Goal: Check status

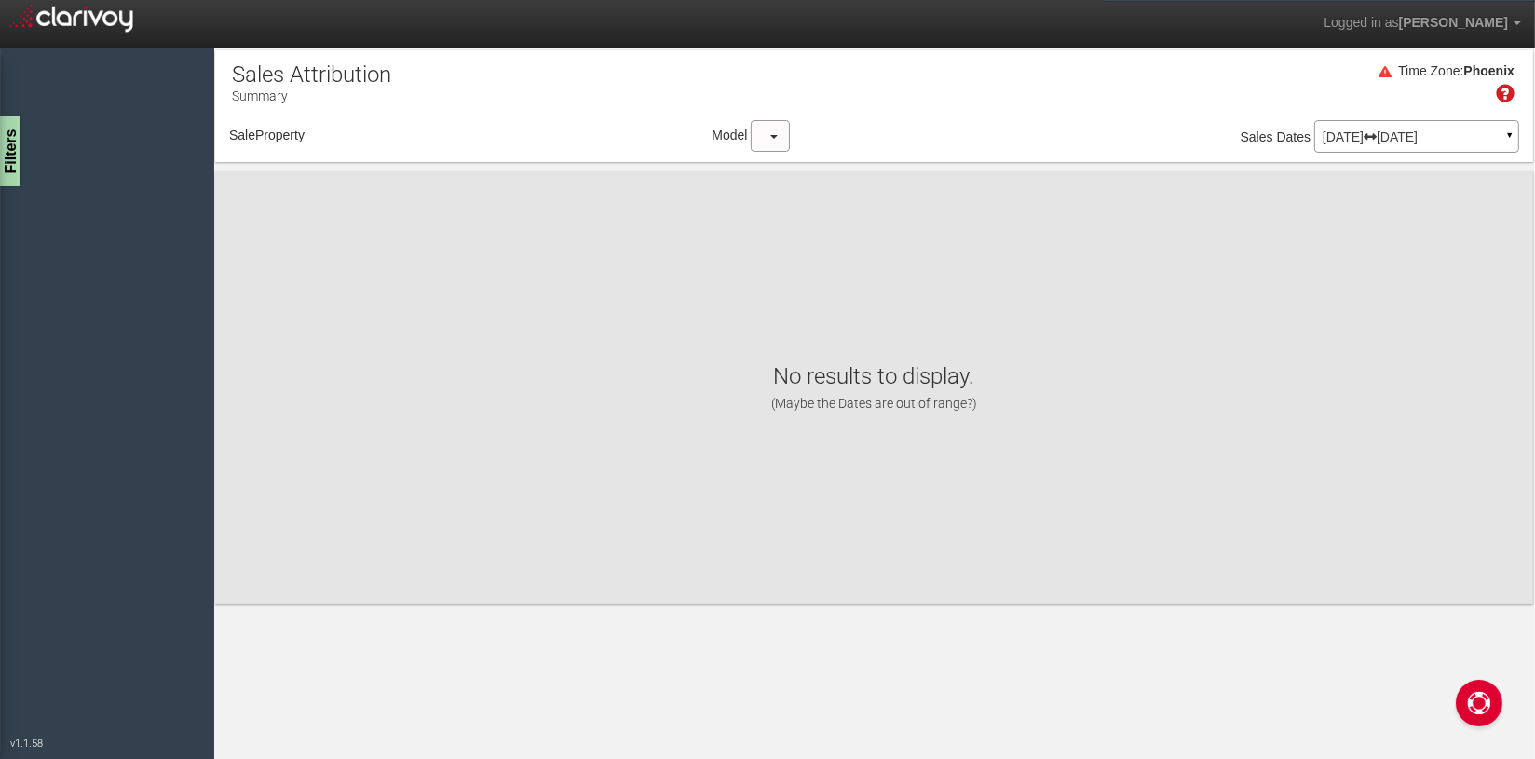
select select "object:955"
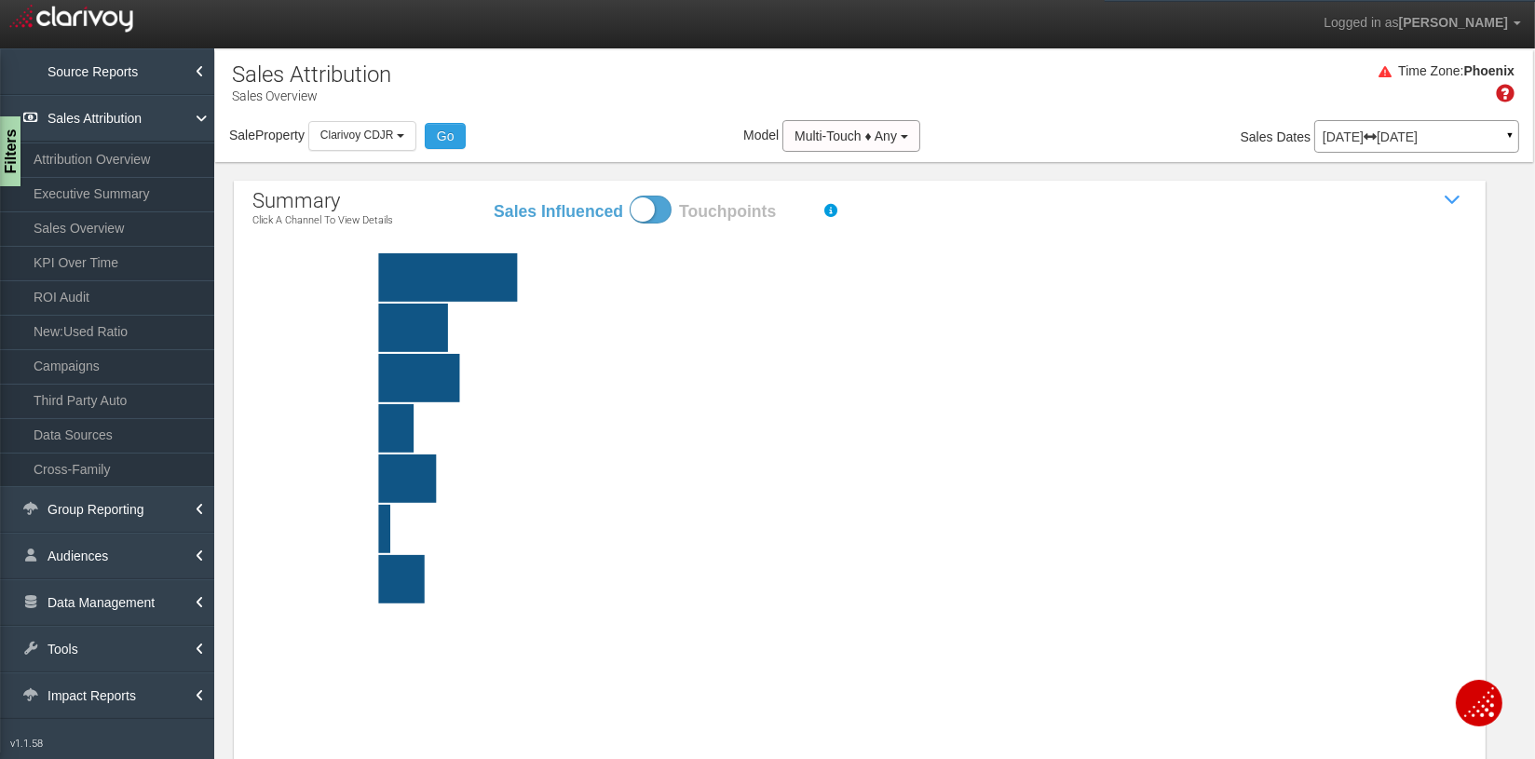
click at [1376, 138] on icon at bounding box center [1369, 136] width 13 height 13
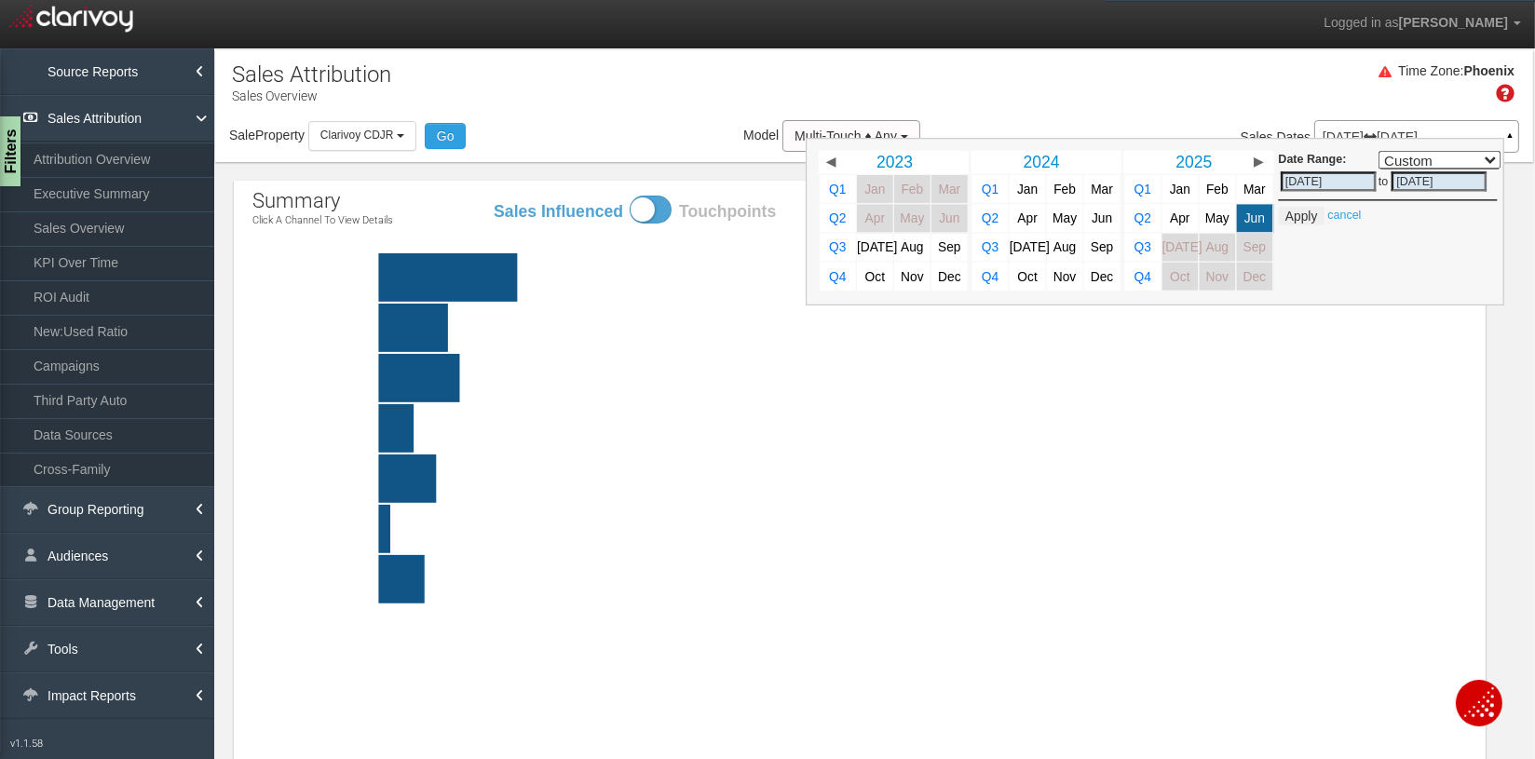
click at [325, 151] on div "Sale Property Loading 1st Gear Motorsports 24 Auto Group - Parent 24 Ford of Ea…" at bounding box center [874, 139] width 1318 height 39
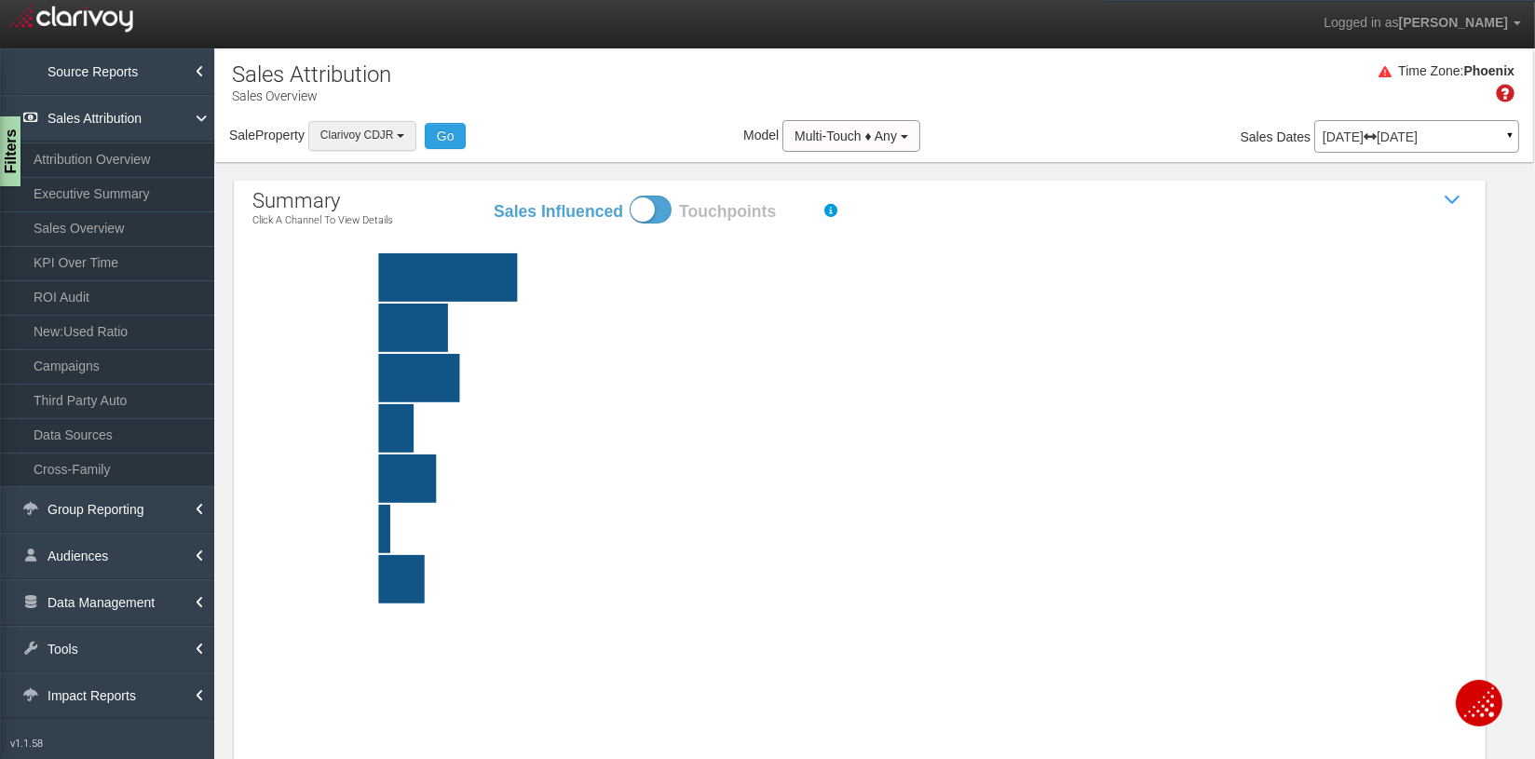
click at [339, 134] on span "Clarivoy CDJR" at bounding box center [357, 135] width 74 height 13
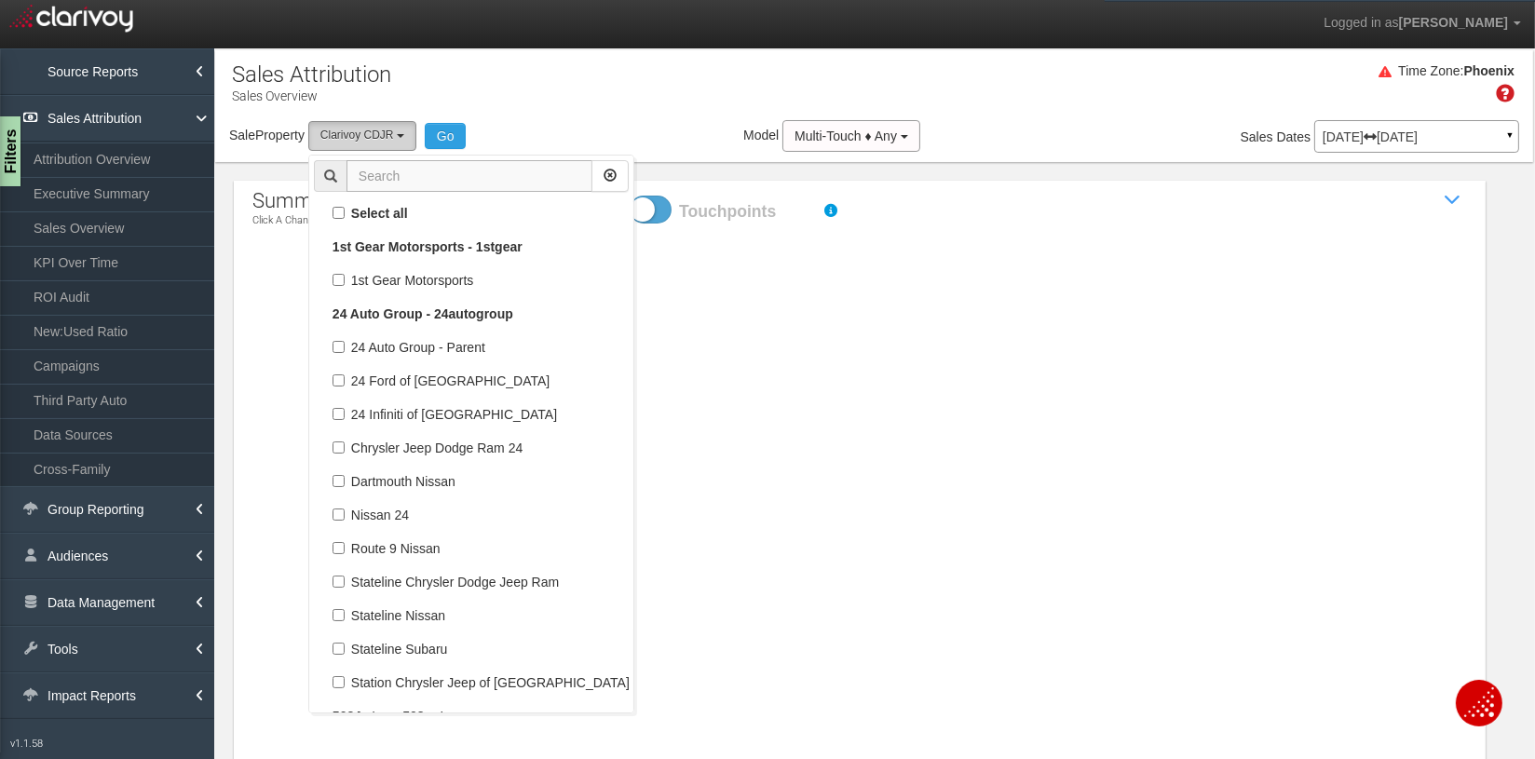
scroll to position [23867, 0]
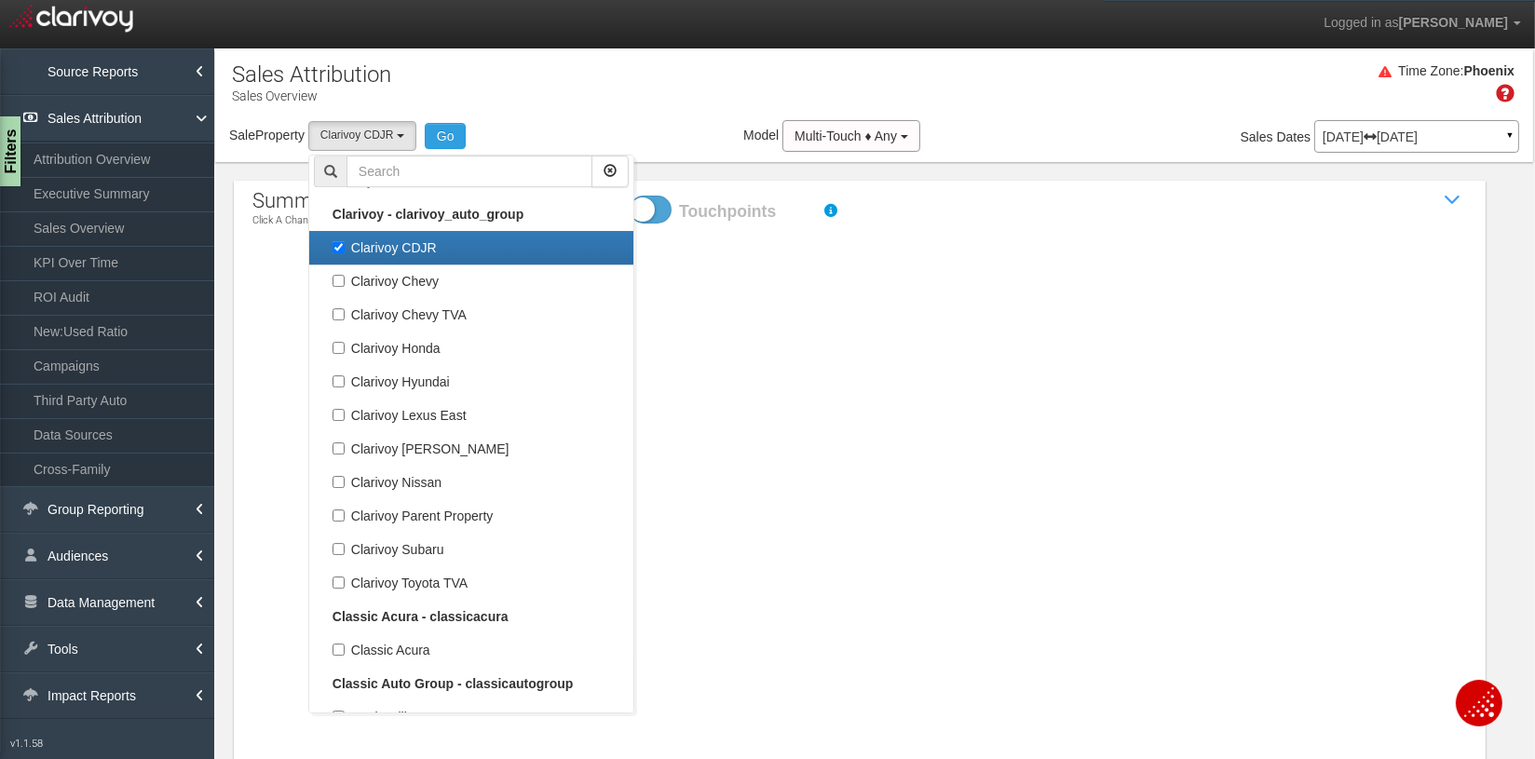
click at [344, 241] on label "Clarivoy CDJR" at bounding box center [471, 248] width 315 height 24
click at [344, 241] on input "Clarivoy CDJR" at bounding box center [338, 247] width 12 height 12
checkbox input "false"
select select
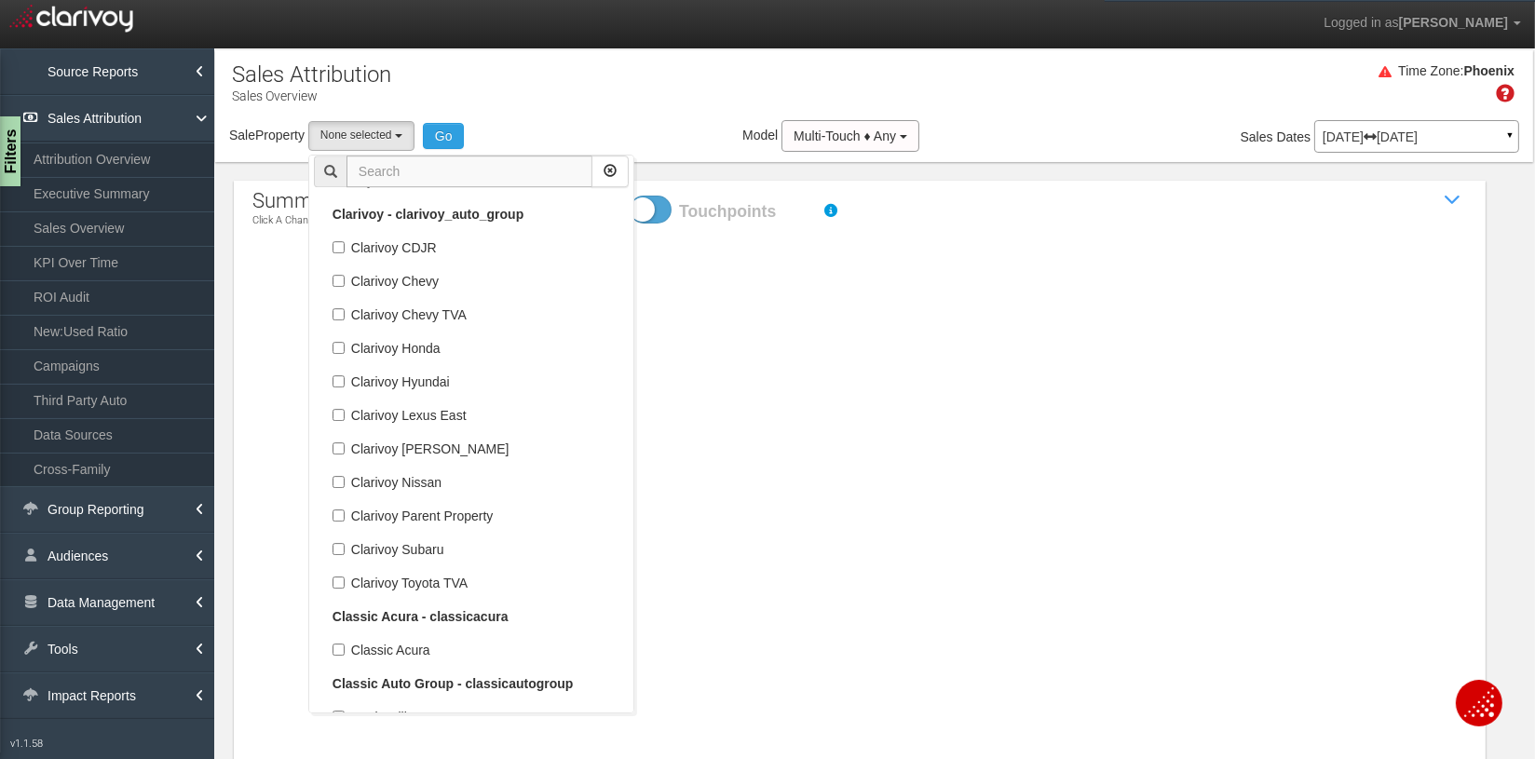
click at [391, 173] on input "text" at bounding box center [469, 172] width 246 height 32
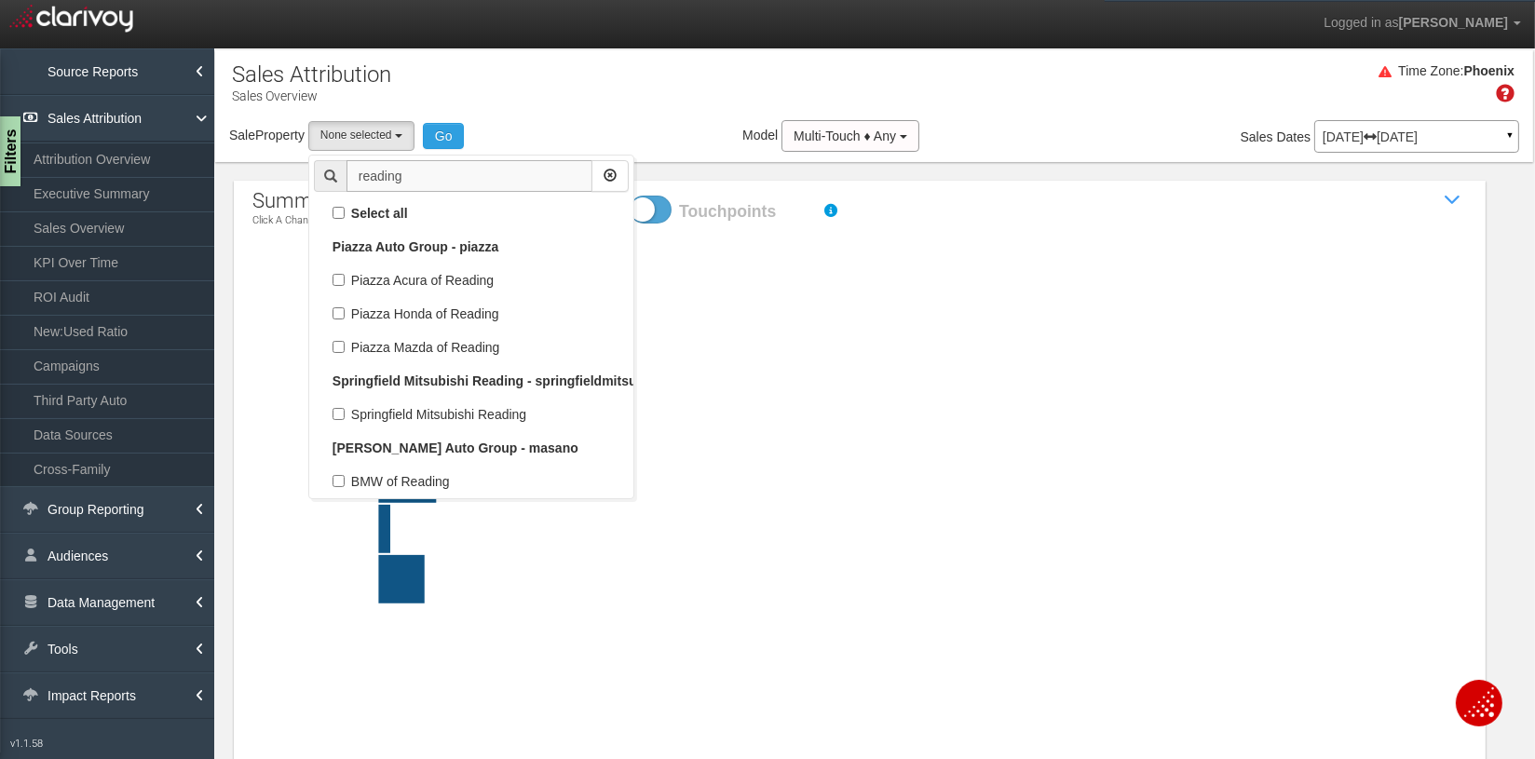
scroll to position [0, 0]
type input "reading"
click at [405, 482] on label "BMW of Reading" at bounding box center [471, 481] width 315 height 24
click at [345, 482] on input "BMW of Reading" at bounding box center [338, 481] width 12 height 12
checkbox input "true"
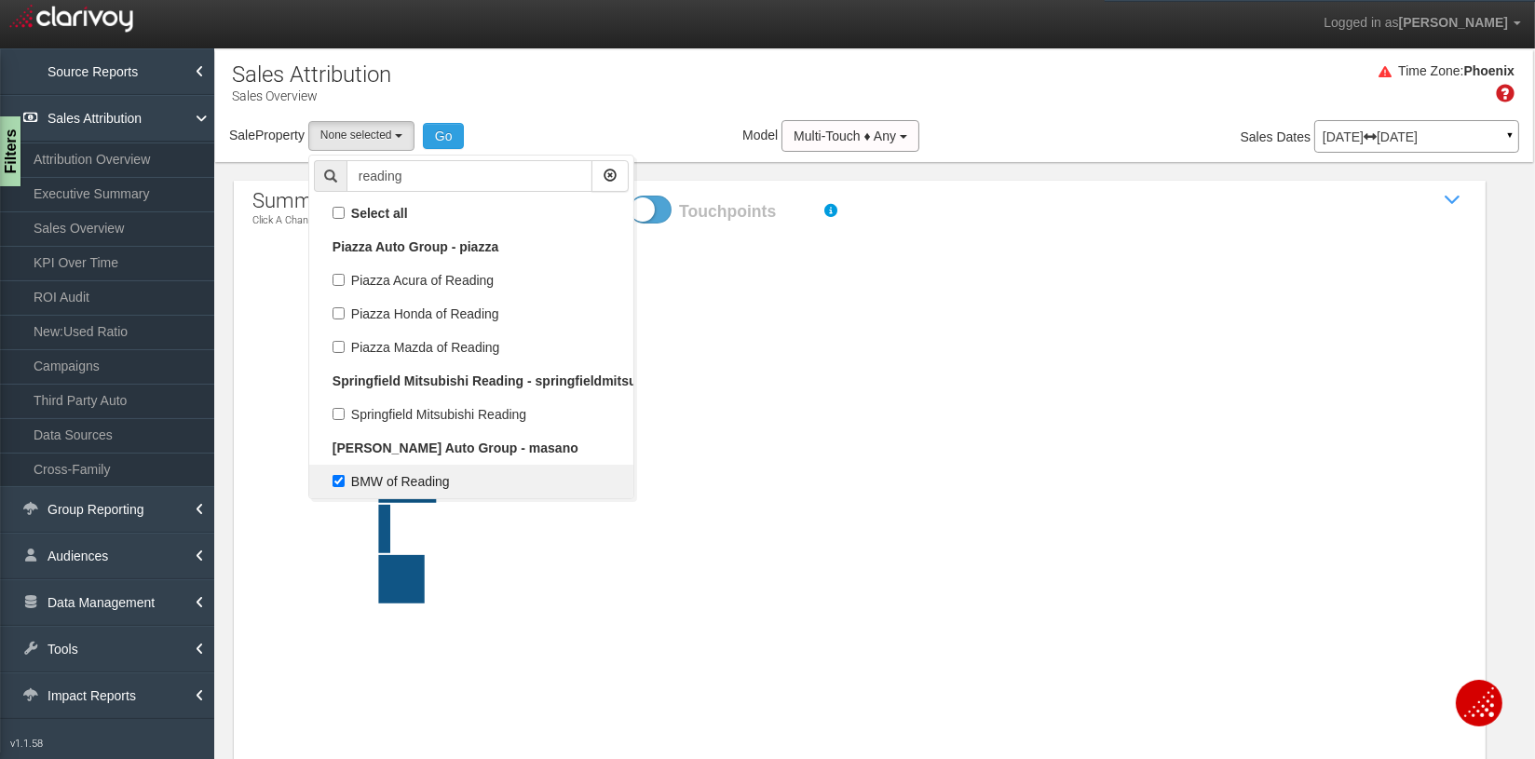
select select "object:2762"
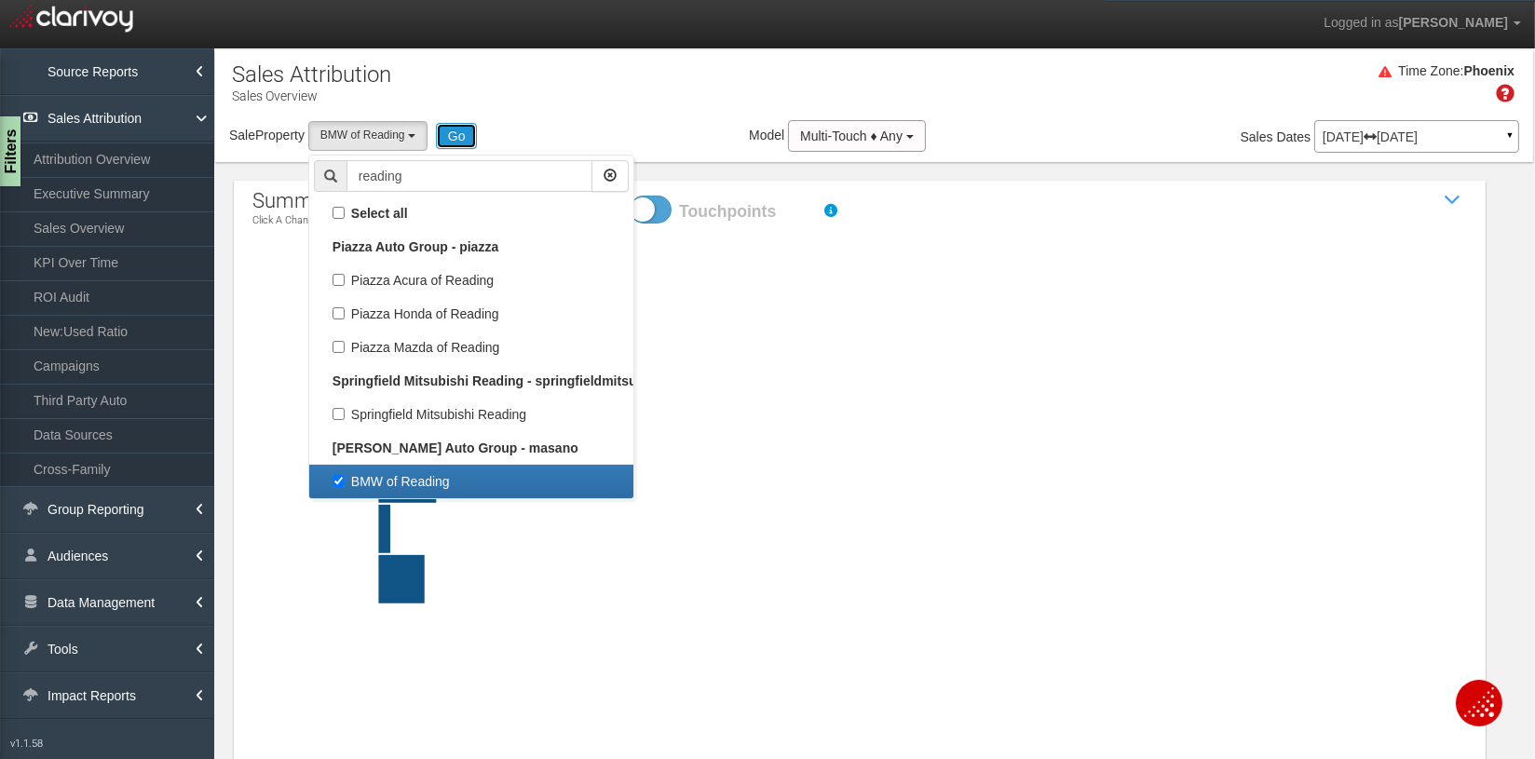
click at [464, 136] on button "Go" at bounding box center [457, 136] width 42 height 26
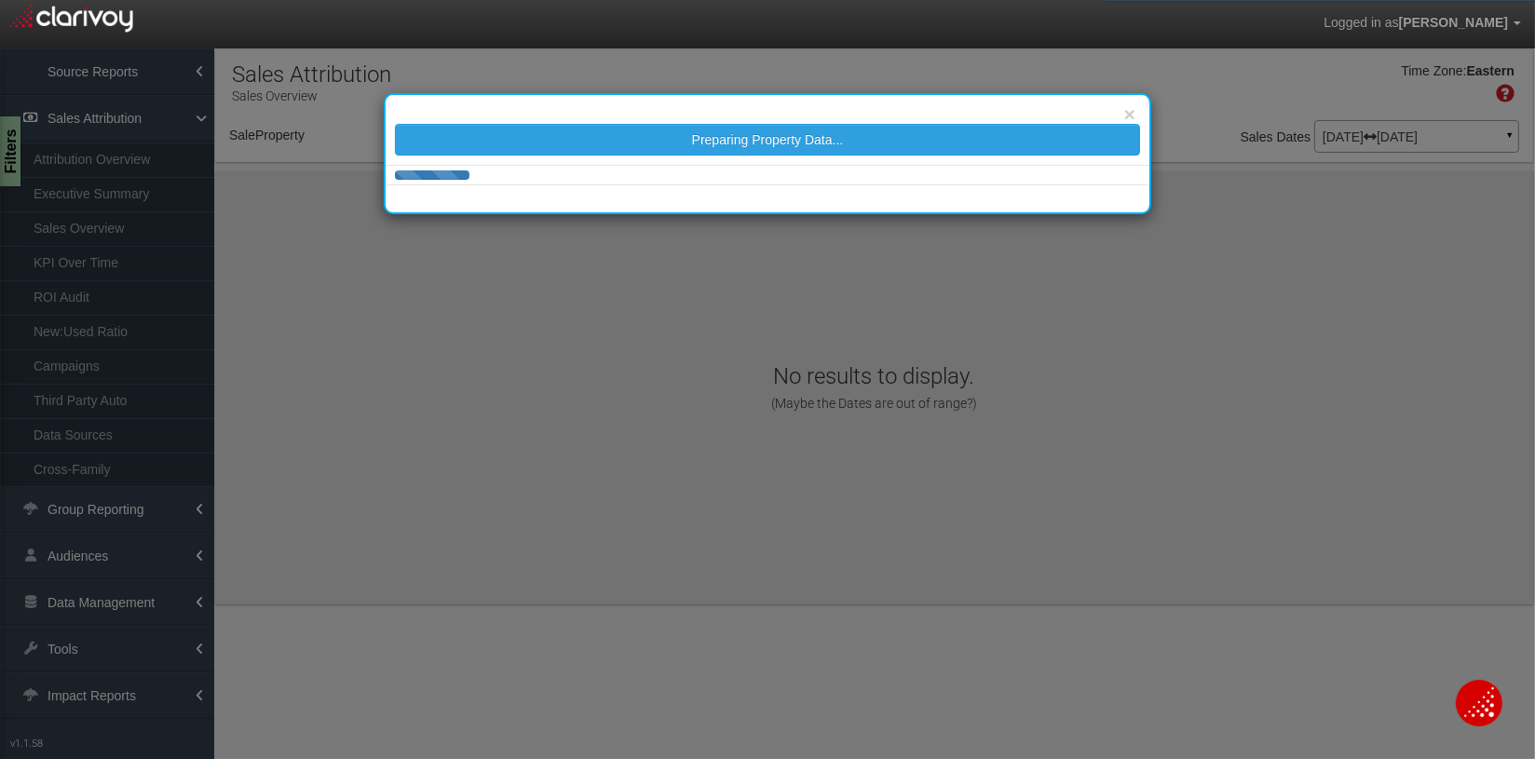
select select "object:5374"
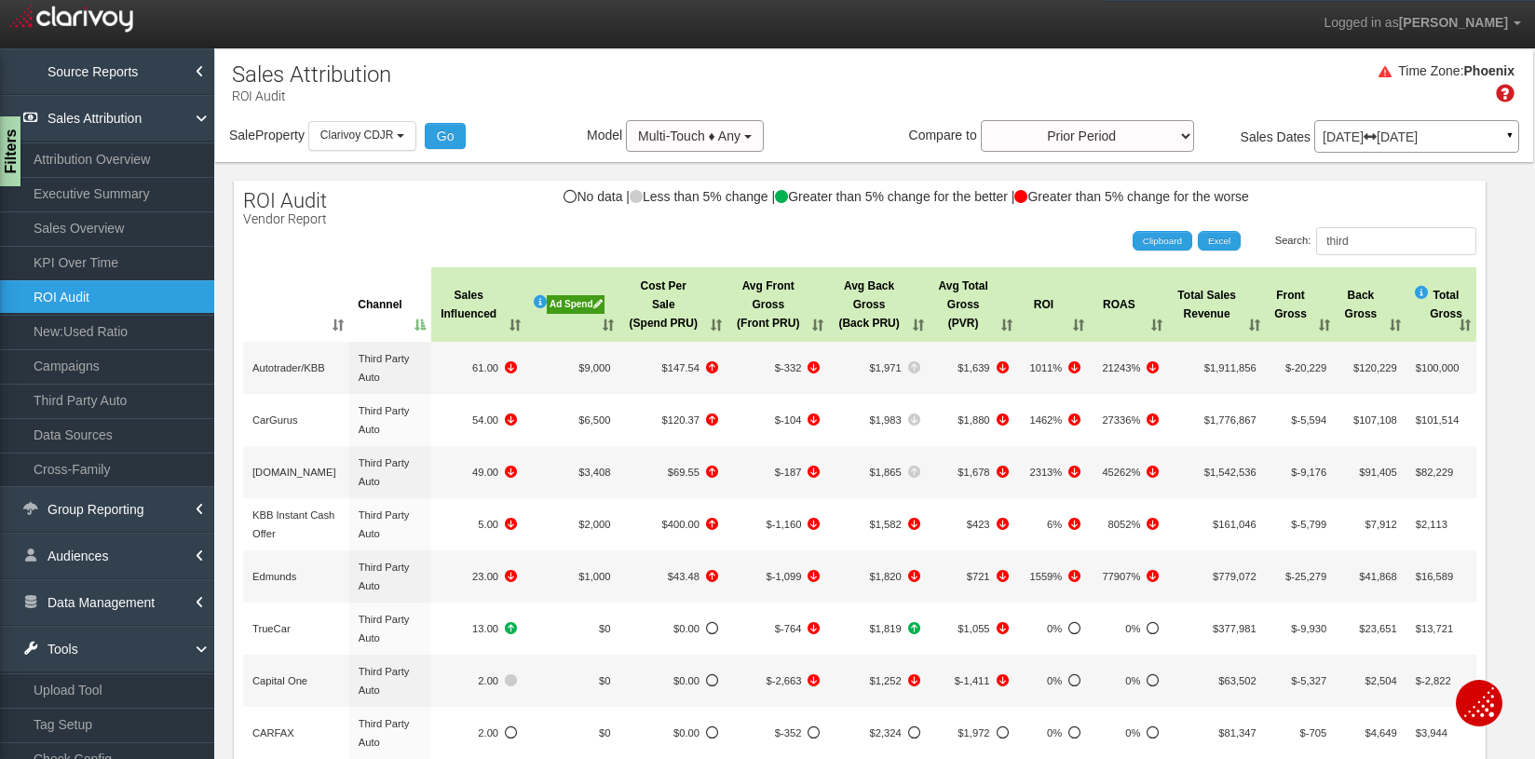
select select "object:19503"
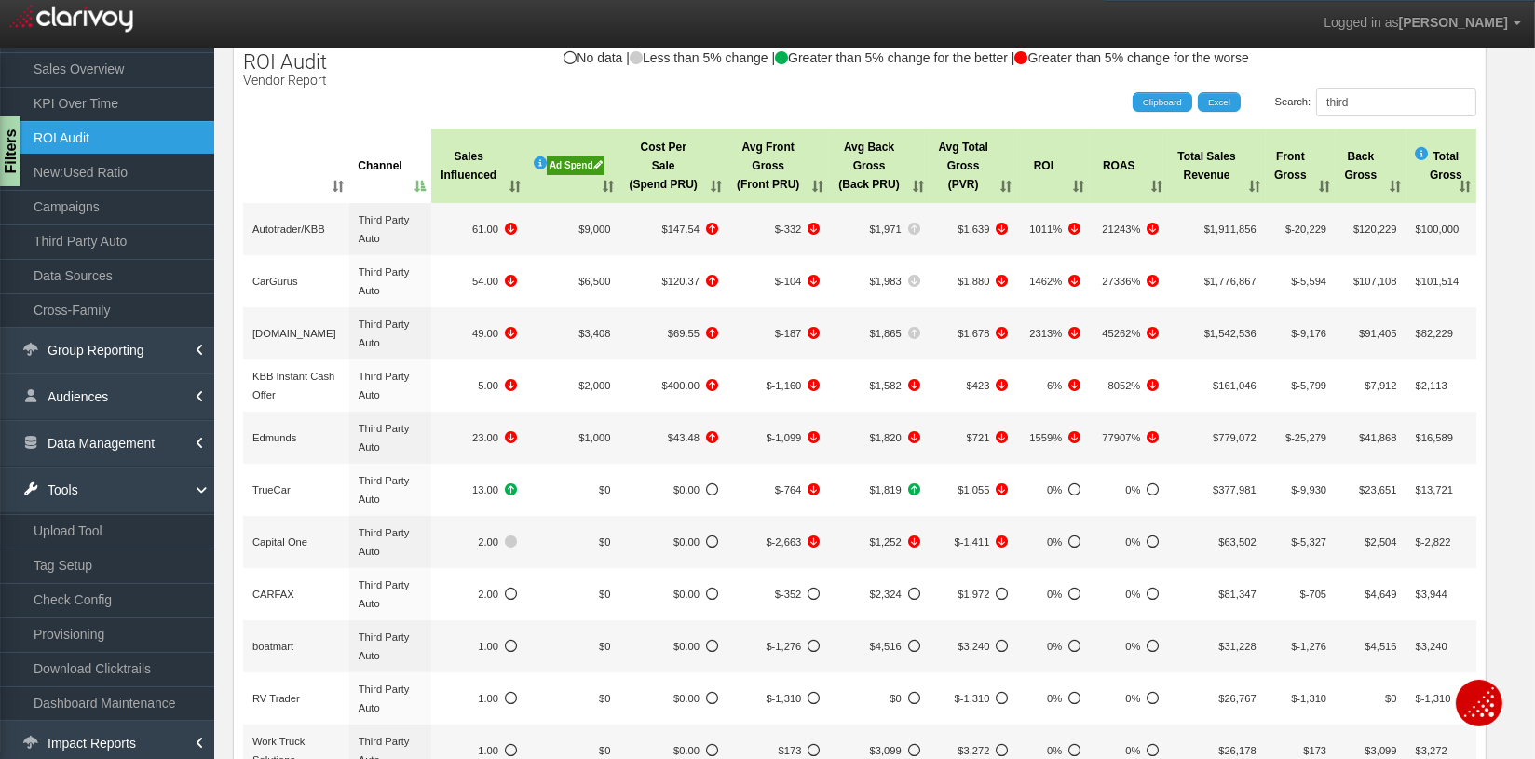
click at [425, 93] on div "Search: third Clipboard Excel" at bounding box center [850, 102] width 1252 height 28
click at [467, 93] on div "Search: third Clipboard Excel" at bounding box center [850, 102] width 1252 height 28
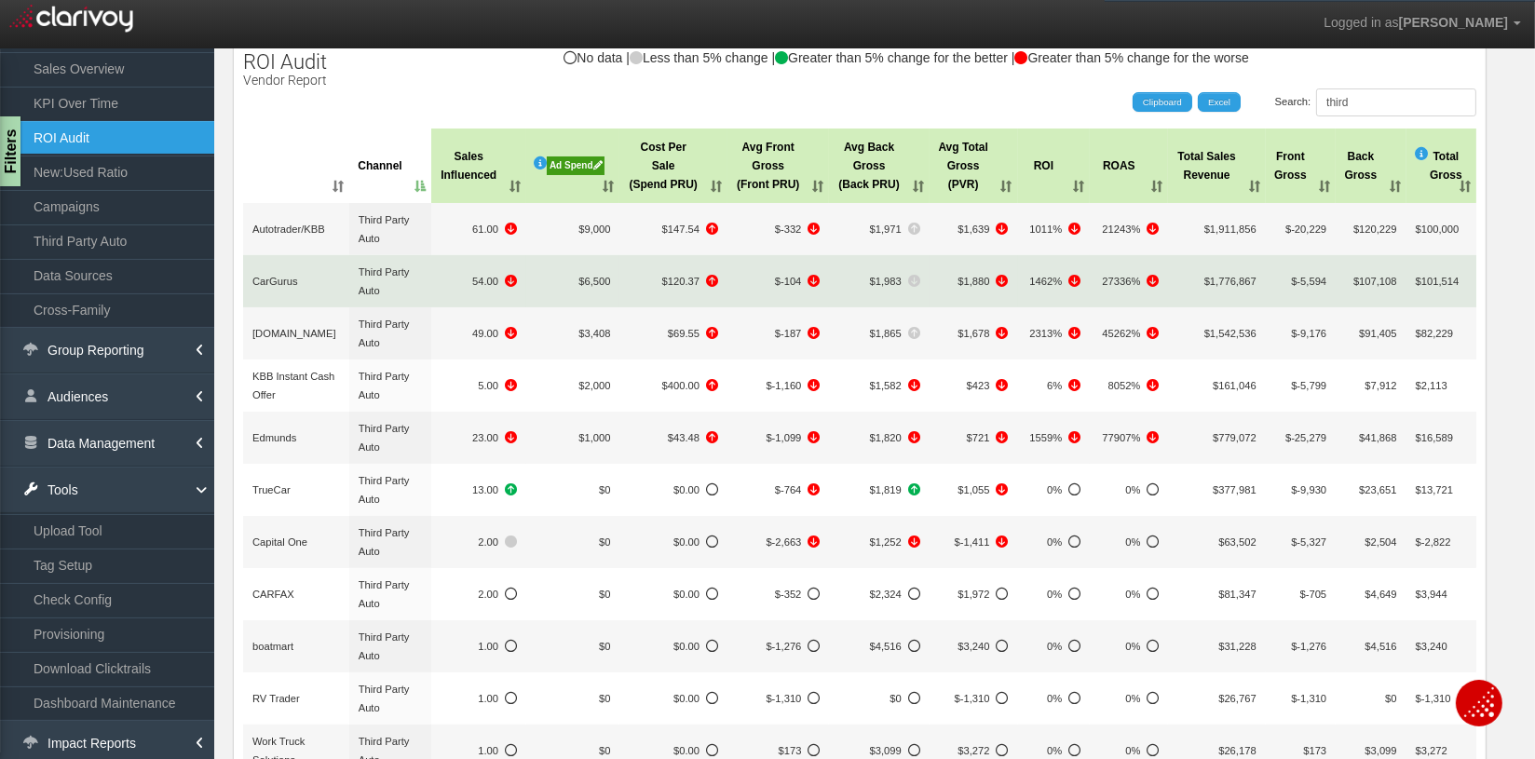
scroll to position [0, 0]
